Goal: Task Accomplishment & Management: Complete application form

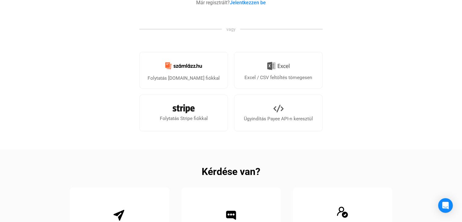
scroll to position [185, 0]
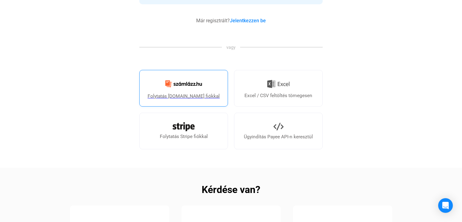
click at [184, 95] on div "Folytatás [DOMAIN_NAME] fiókkal" at bounding box center [184, 96] width 72 height 7
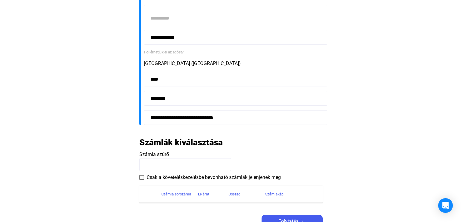
scroll to position [151, 0]
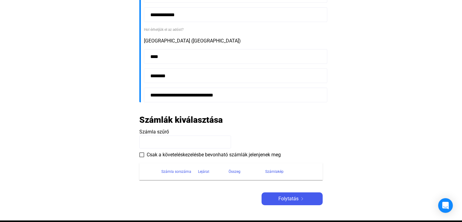
click at [140, 155] on span at bounding box center [141, 154] width 5 height 5
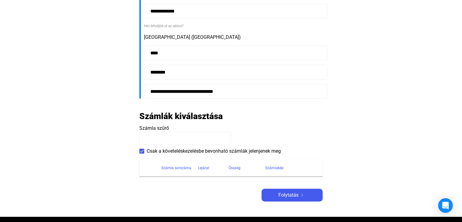
scroll to position [180, 0]
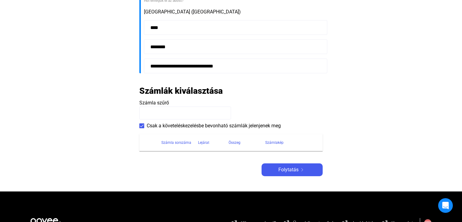
click at [165, 112] on input at bounding box center [185, 113] width 92 height 13
type input "********"
drag, startPoint x: 196, startPoint y: 110, endPoint x: 112, endPoint y: 111, distance: 84.6
click at [112, 111] on main "**********" at bounding box center [231, 29] width 462 height 326
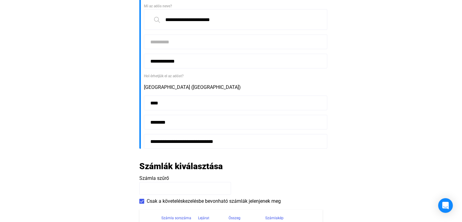
scroll to position [194, 0]
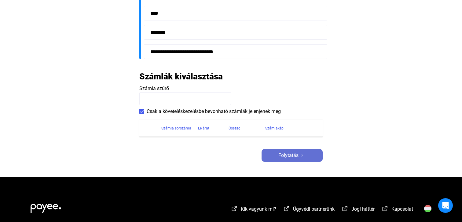
click at [283, 156] on span "Folytatás" at bounding box center [288, 155] width 20 height 7
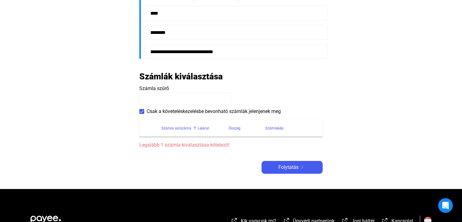
click at [173, 128] on div "Számla sorszáma" at bounding box center [176, 128] width 30 height 7
click at [142, 113] on span at bounding box center [141, 111] width 5 height 5
click at [154, 98] on input at bounding box center [185, 98] width 92 height 13
click at [181, 128] on div "Számla sorszáma" at bounding box center [176, 128] width 30 height 7
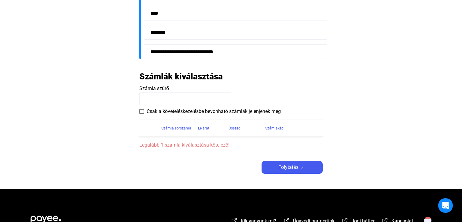
click at [268, 128] on div "Számlakép" at bounding box center [274, 128] width 18 height 7
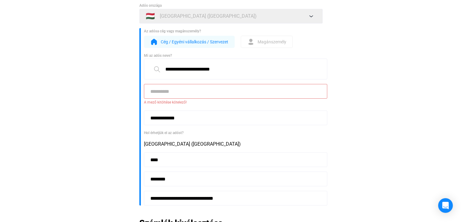
scroll to position [0, 0]
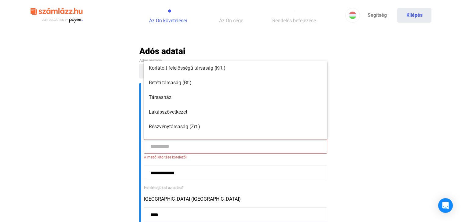
click at [177, 147] on input at bounding box center [235, 146] width 183 height 15
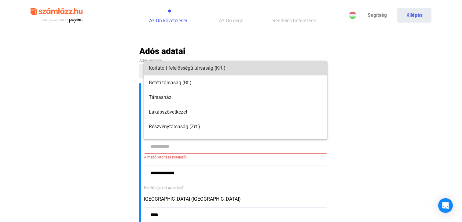
click at [172, 70] on span "Korlátolt felelősségű társaság (Kft.)" at bounding box center [235, 67] width 173 height 7
type input "**********"
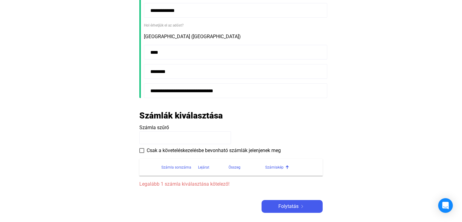
scroll to position [178, 0]
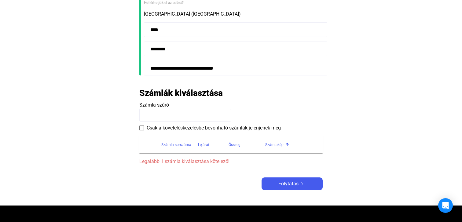
click at [143, 127] on span at bounding box center [141, 128] width 5 height 5
click at [162, 157] on section "Számla sorszáma Lejárat Összeg Számlakép Legalább 1 számla kiválasztása kötelez…" at bounding box center [230, 149] width 183 height 34
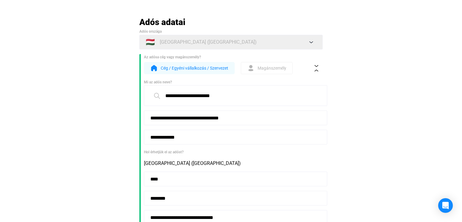
scroll to position [0, 0]
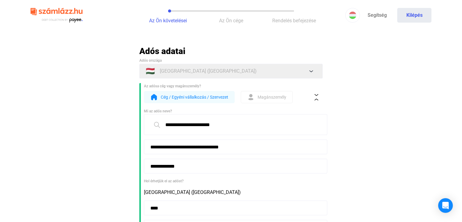
click at [169, 98] on span "Cég / Egyéni vállalkozás / Szervezet" at bounding box center [195, 96] width 68 height 7
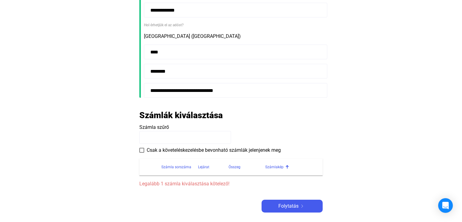
scroll to position [159, 0]
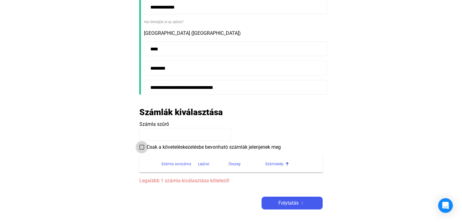
click at [141, 146] on span at bounding box center [141, 147] width 5 height 5
click at [106, 154] on main "**********" at bounding box center [231, 56] width 462 height 338
click at [307, 203] on div "Folytatás" at bounding box center [291, 202] width 57 height 7
click at [166, 163] on div "Számla sorszáma" at bounding box center [176, 163] width 30 height 7
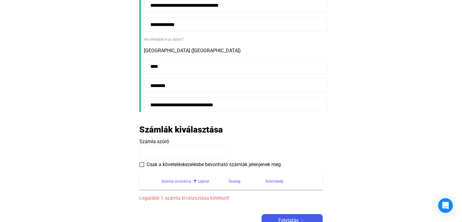
scroll to position [166, 0]
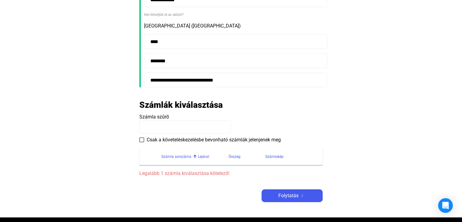
click at [149, 129] on input at bounding box center [185, 127] width 92 height 13
type input "**"
click at [98, 155] on main "**********" at bounding box center [231, 48] width 462 height 338
click at [305, 196] on img at bounding box center [301, 195] width 7 height 3
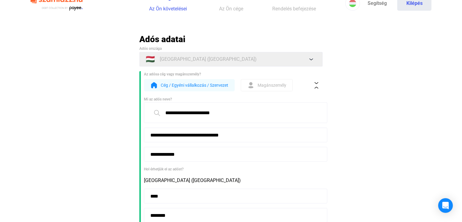
scroll to position [14, 0]
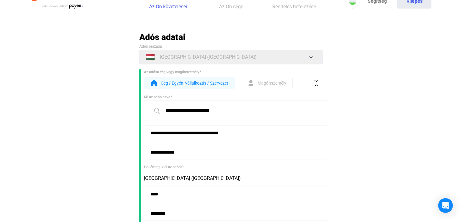
click at [239, 104] on input "**********" at bounding box center [235, 110] width 183 height 21
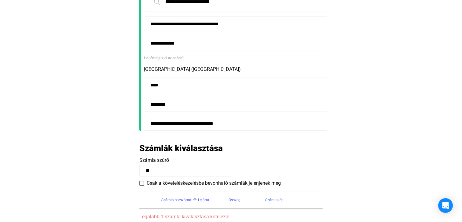
scroll to position [152, 0]
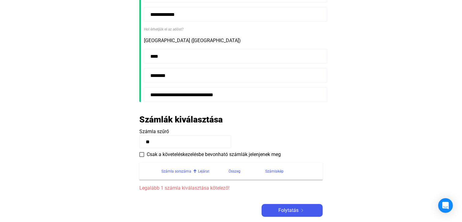
click at [143, 155] on span at bounding box center [141, 154] width 5 height 5
click at [292, 209] on span "Folytatás" at bounding box center [288, 210] width 20 height 7
click at [286, 211] on span "Folytatás" at bounding box center [288, 210] width 20 height 7
